Goal: Task Accomplishment & Management: Complete application form

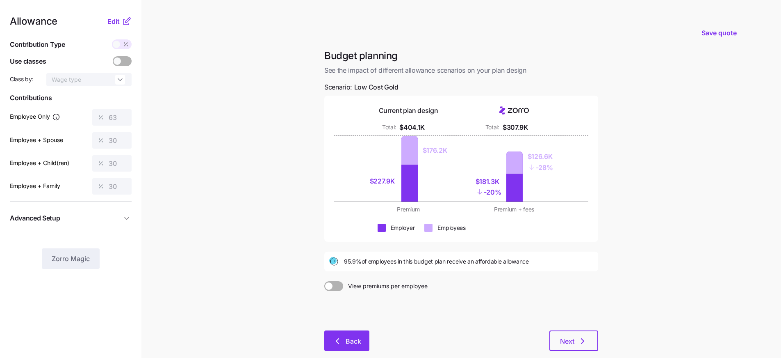
click at [349, 334] on button "Back" at bounding box center [346, 340] width 45 height 21
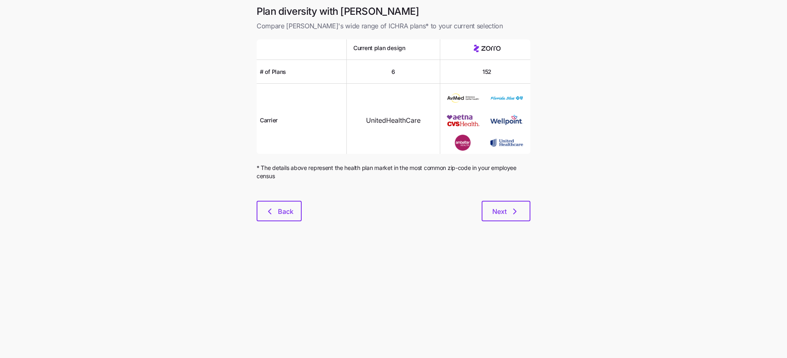
click at [412, 124] on span "UnitedHealthCare" at bounding box center [393, 120] width 55 height 10
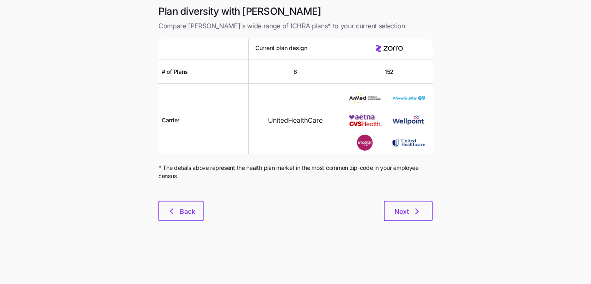
click at [406, 199] on div at bounding box center [295, 196] width 274 height 10
click at [408, 210] on span "Next" at bounding box center [407, 211] width 27 height 10
